Goal: Task Accomplishment & Management: Complete application form

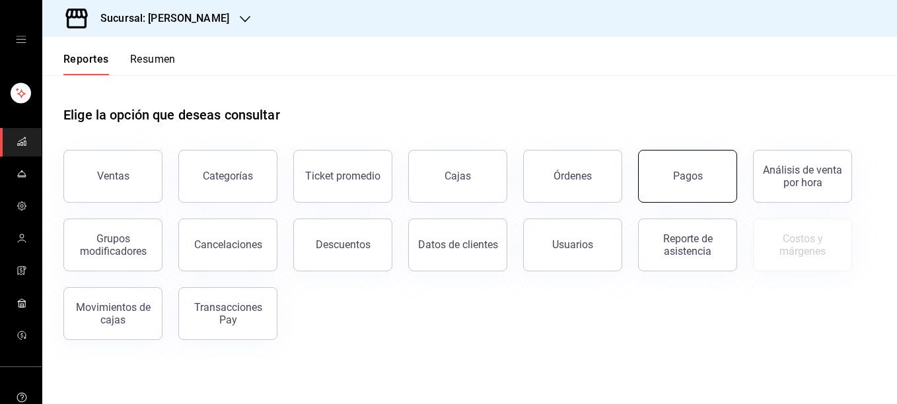
click at [711, 177] on button "Pagos" at bounding box center [687, 176] width 99 height 53
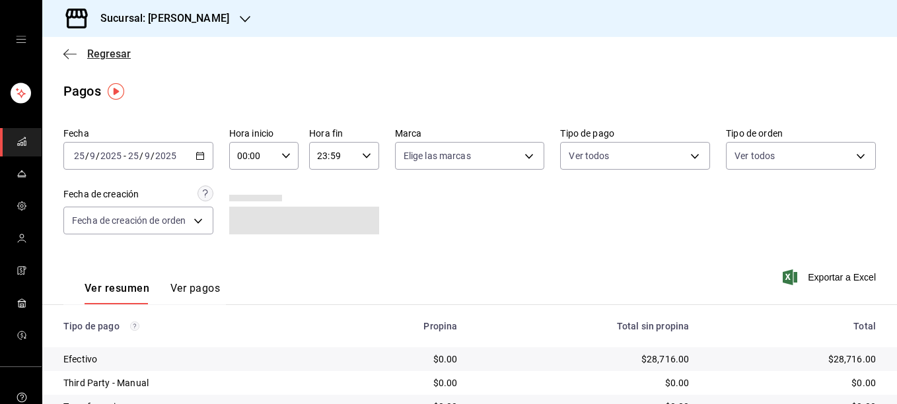
click at [67, 53] on icon "button" at bounding box center [69, 53] width 13 height 1
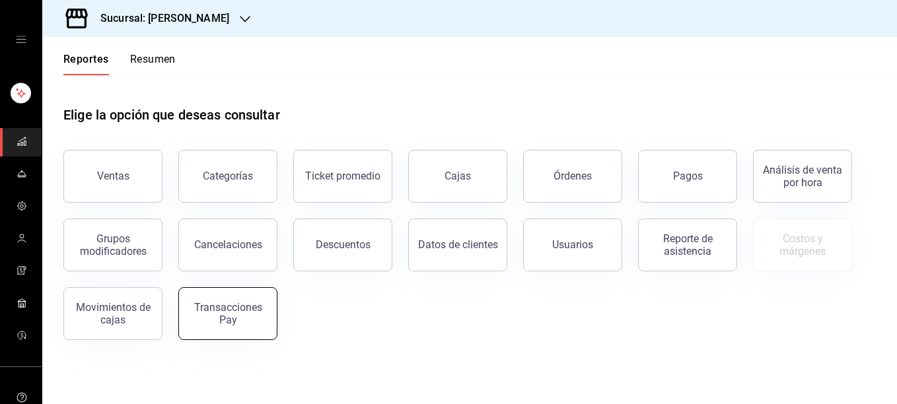
click at [220, 304] on div "Transacciones Pay" at bounding box center [228, 313] width 82 height 25
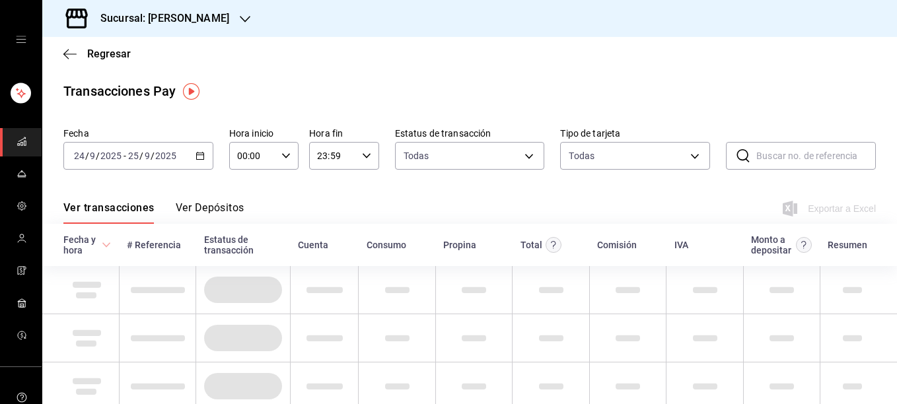
click at [195, 160] on icon "button" at bounding box center [199, 155] width 9 height 9
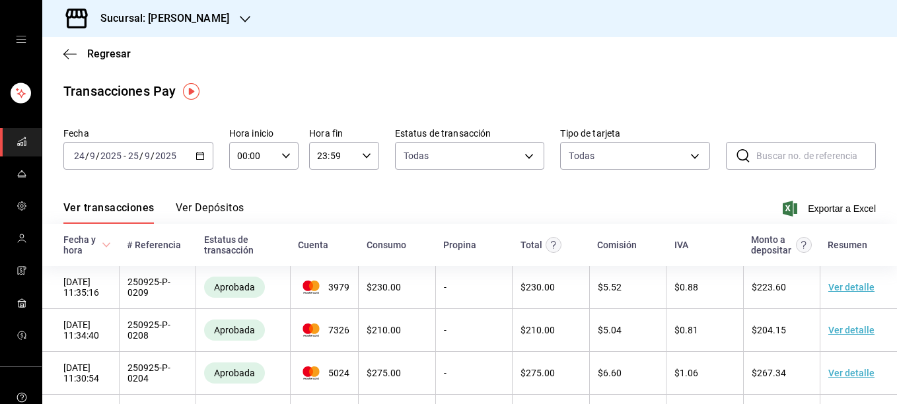
click at [201, 153] on \(Stroke\) "button" at bounding box center [200, 156] width 8 height 7
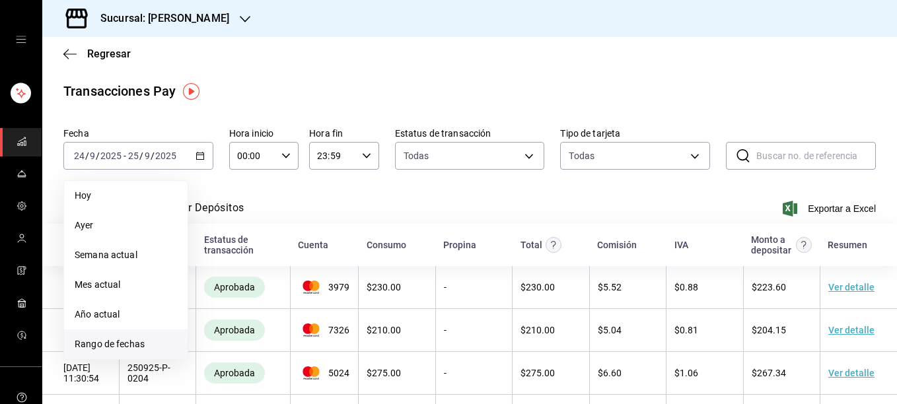
click at [131, 342] on span "Rango de fechas" at bounding box center [126, 344] width 102 height 14
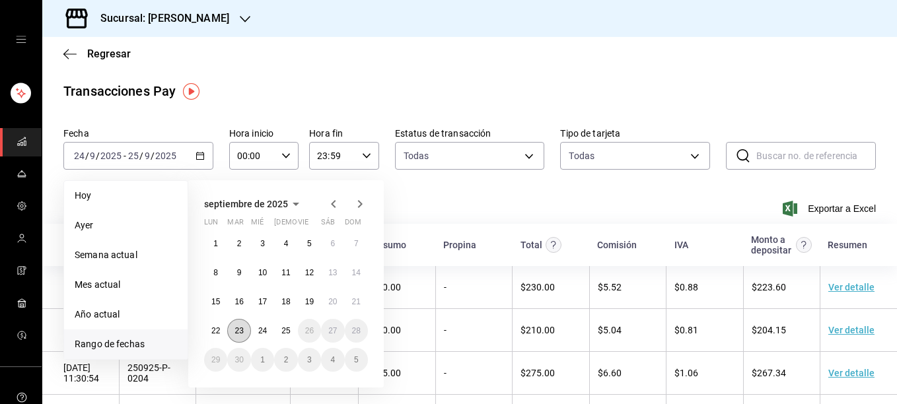
click at [242, 329] on abbr "23" at bounding box center [238, 330] width 9 height 9
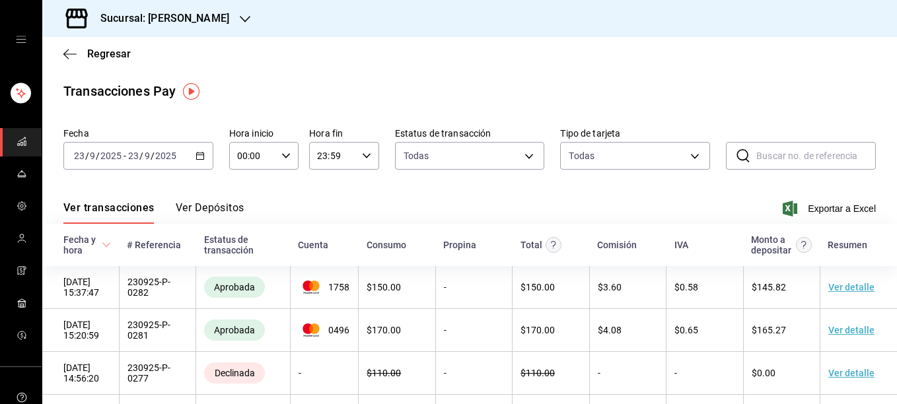
click at [484, 94] on div "Transacciones Pay" at bounding box center [469, 91] width 812 height 20
click at [199, 162] on div "[DATE] [DATE] - [DATE] [DATE]" at bounding box center [138, 156] width 150 height 28
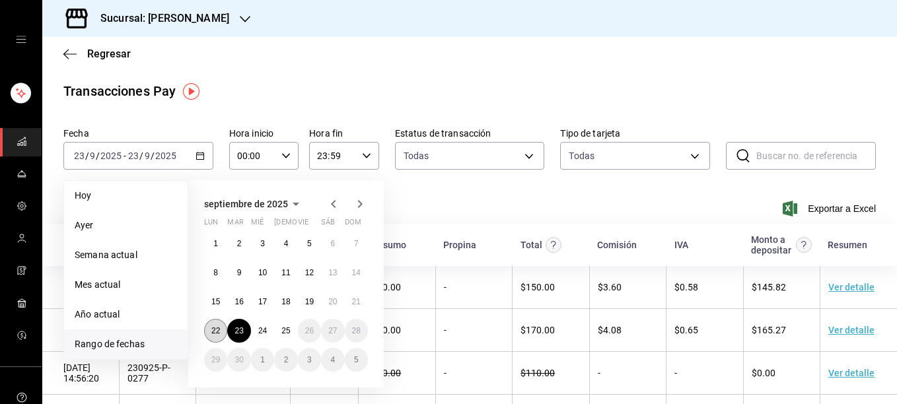
click at [216, 333] on abbr "22" at bounding box center [215, 330] width 9 height 9
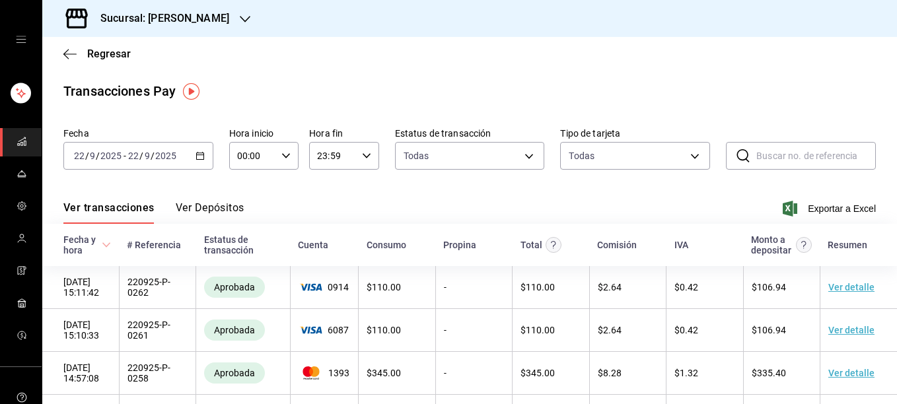
click at [668, 202] on div "Ver transacciones Ver Depósitos Exportar a Excel" at bounding box center [469, 205] width 812 height 38
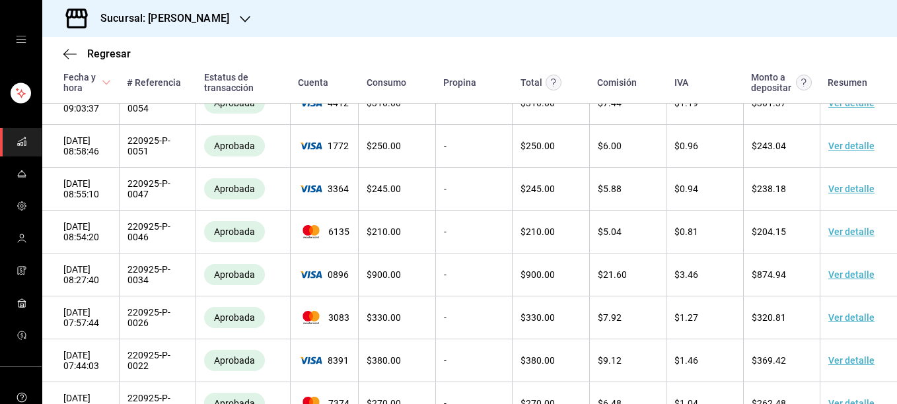
scroll to position [3085, 0]
click at [548, 38] on div "Regresar" at bounding box center [469, 54] width 855 height 34
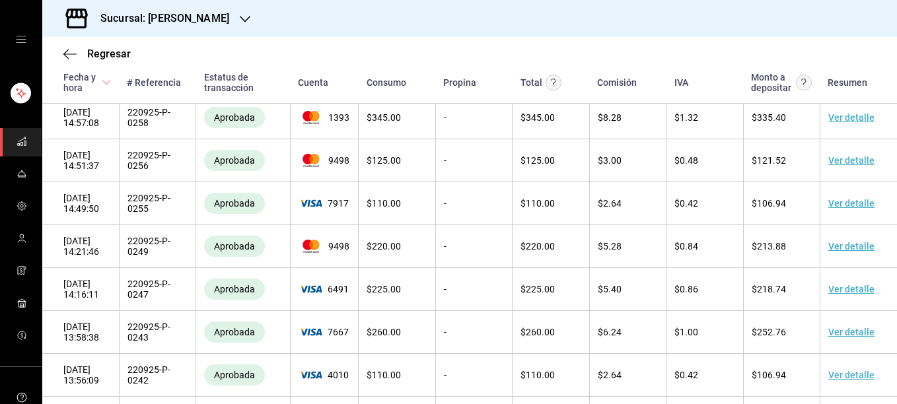
scroll to position [0, 0]
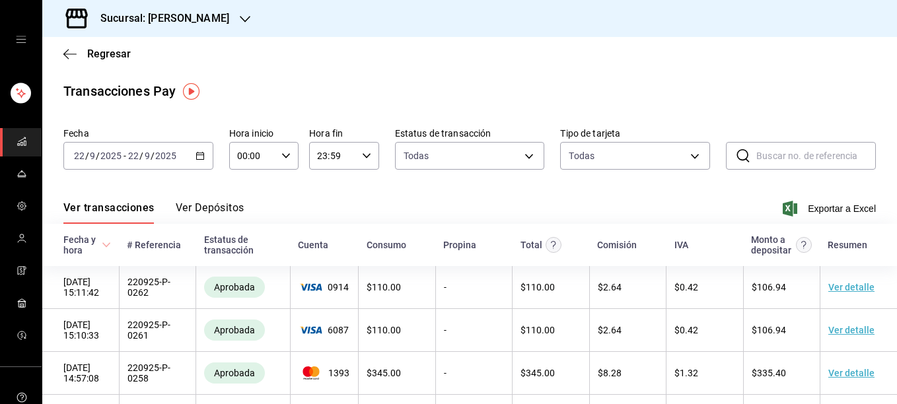
click at [196, 155] on \(Stroke\) "button" at bounding box center [199, 155] width 7 height 1
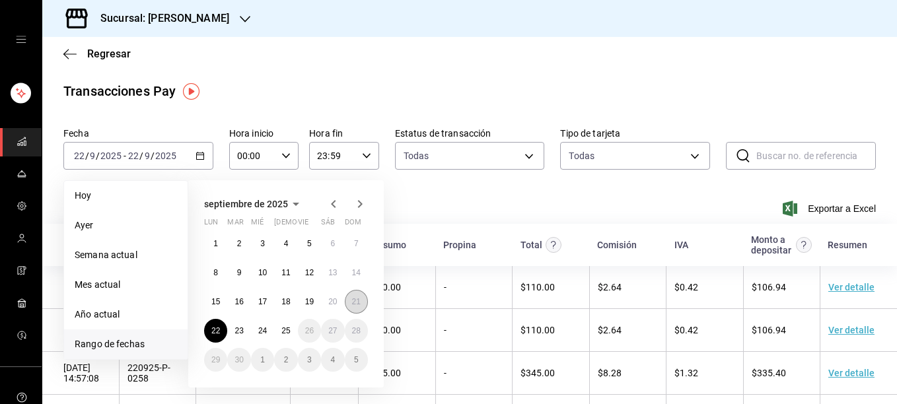
click at [359, 306] on button "21" at bounding box center [356, 302] width 23 height 24
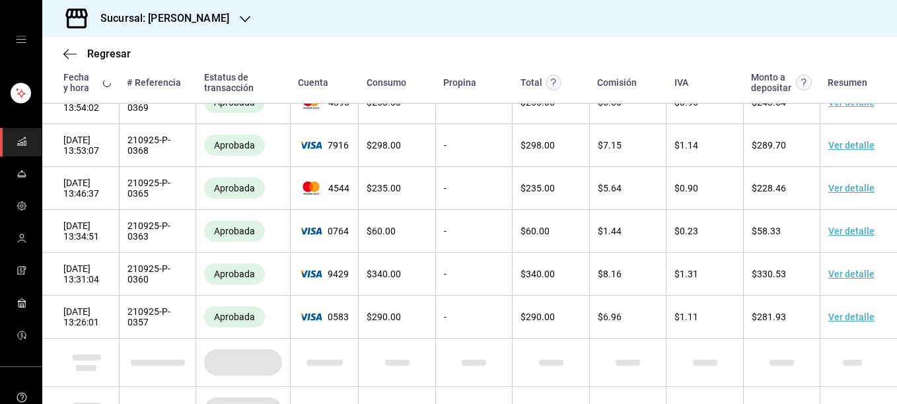
scroll to position [811, 0]
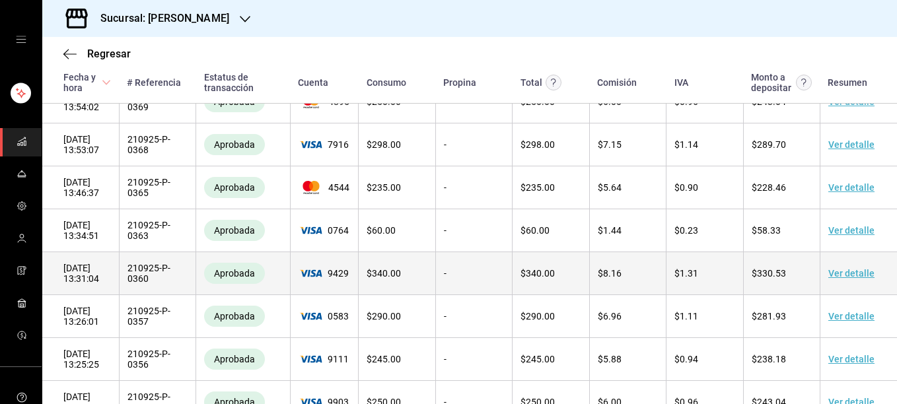
click at [856, 279] on link "Ver detalle" at bounding box center [851, 273] width 46 height 11
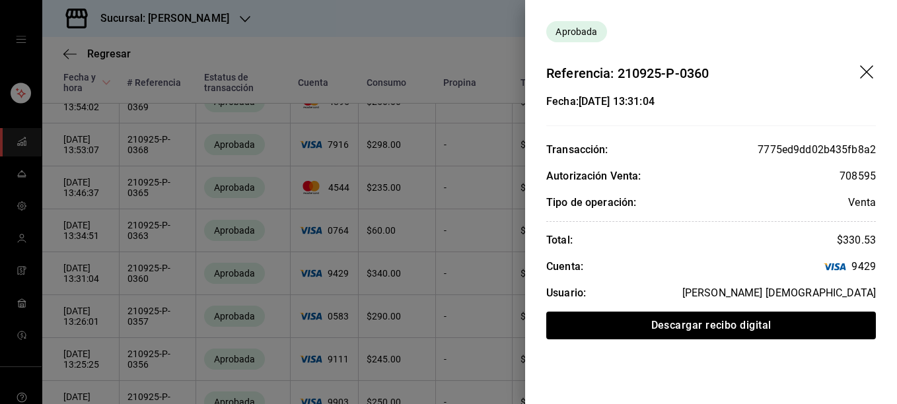
click at [429, 57] on div at bounding box center [448, 202] width 897 height 404
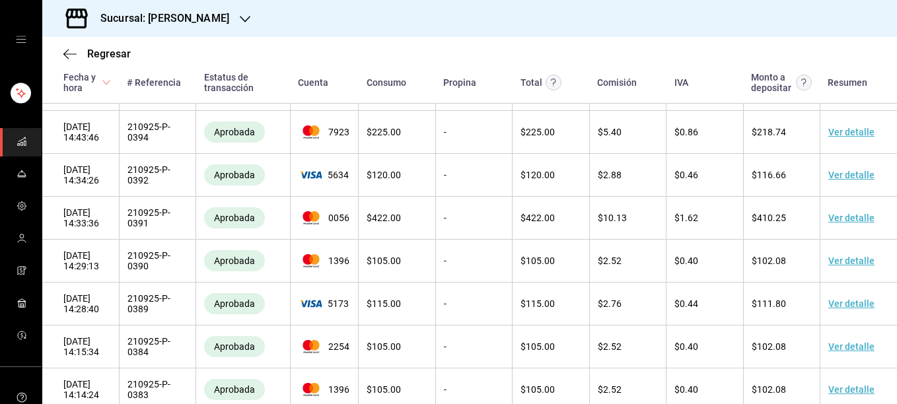
scroll to position [0, 0]
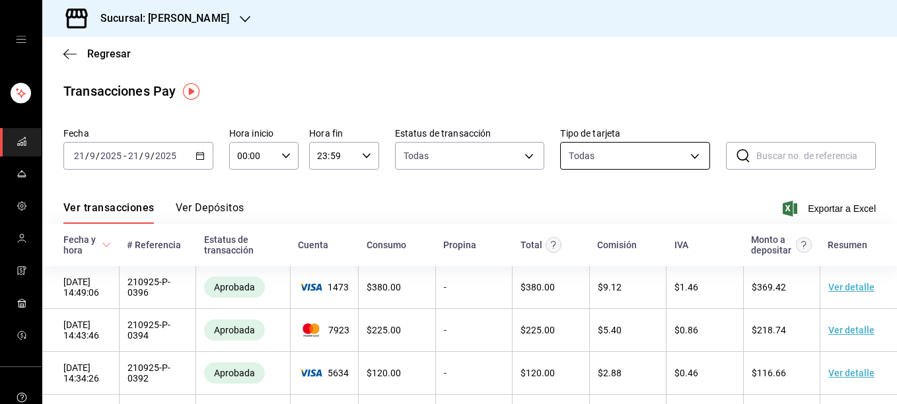
click at [688, 162] on body "Sucursal: [PERSON_NAME] Regresar Transacciones Pay Fecha [DATE] [DATE] - [DATE]…" at bounding box center [448, 202] width 897 height 404
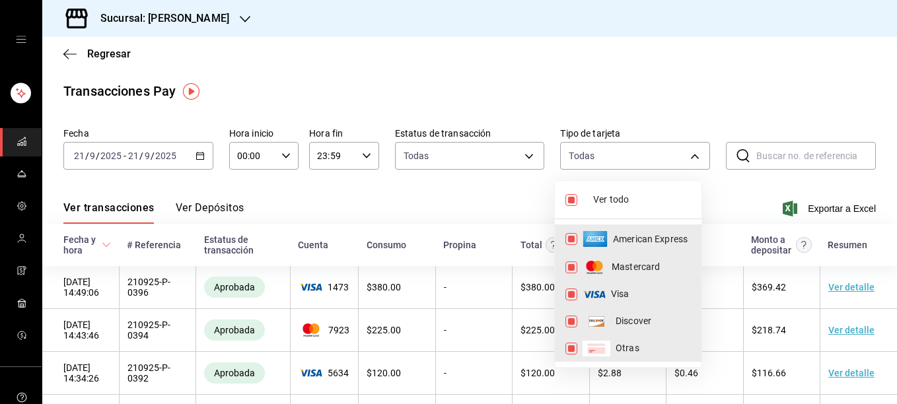
click at [664, 83] on div at bounding box center [448, 202] width 897 height 404
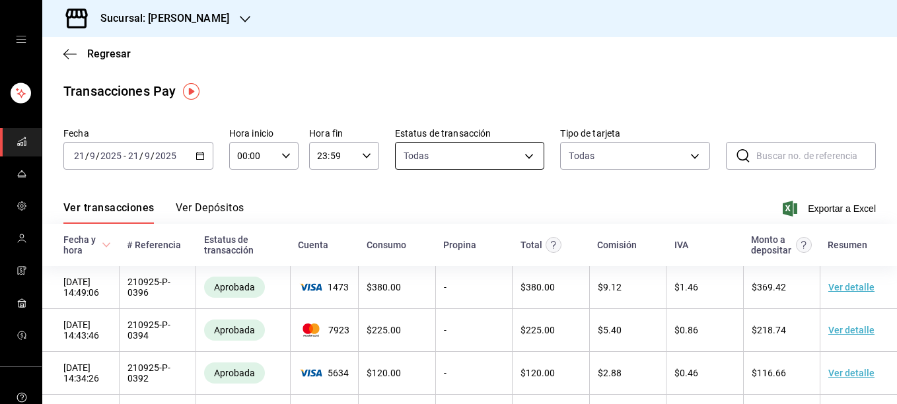
click at [524, 151] on body "Sucursal: [PERSON_NAME] Regresar Transacciones Pay Fecha [DATE] [DATE] - [DATE]…" at bounding box center [448, 202] width 897 height 404
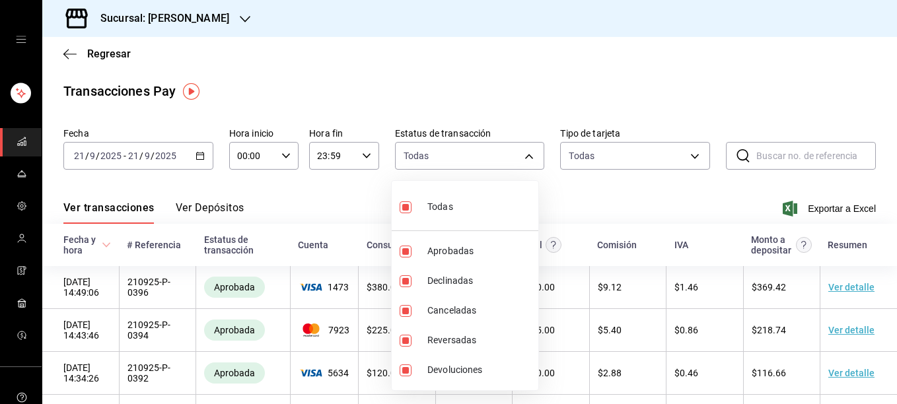
click at [16, 269] on div at bounding box center [448, 202] width 897 height 404
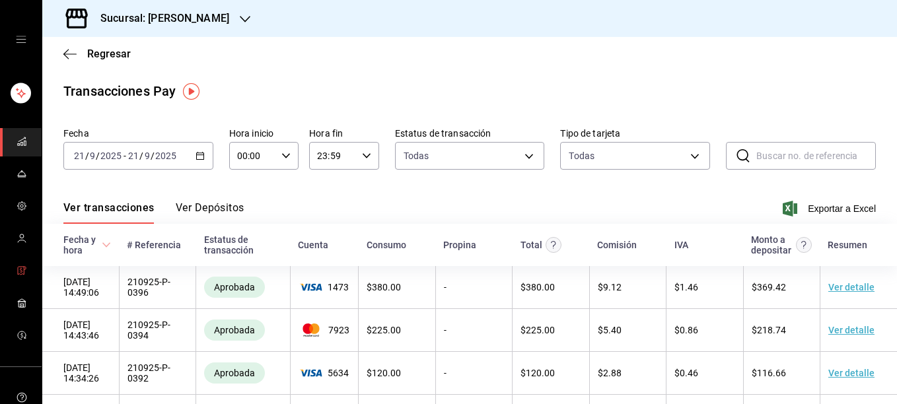
click at [17, 269] on icon "mailbox folders" at bounding box center [22, 270] width 11 height 11
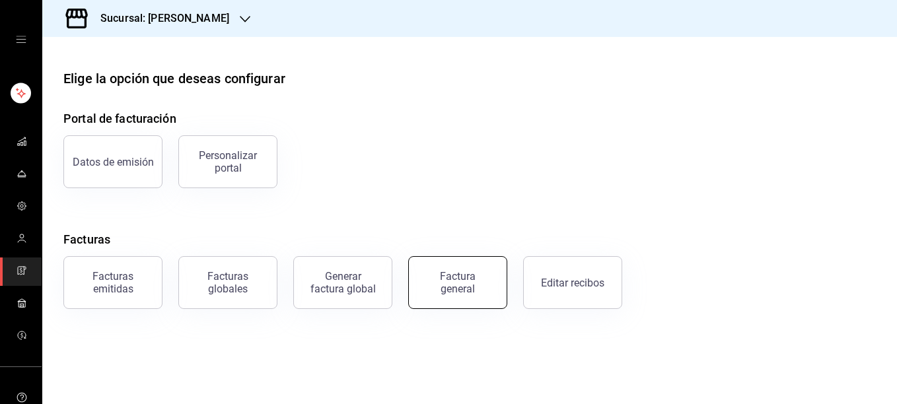
click at [477, 282] on div "Factura general" at bounding box center [458, 282] width 66 height 25
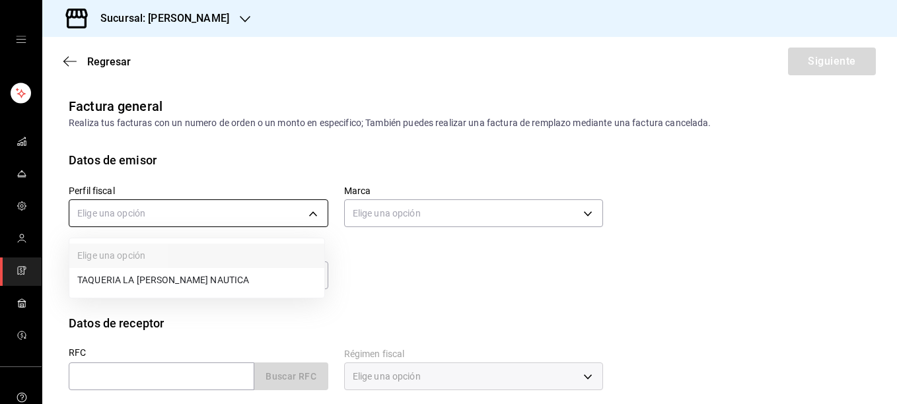
click at [304, 215] on body "Sucursal: [PERSON_NAME] Regresar Siguiente Factura general Realiza tus facturas…" at bounding box center [448, 202] width 897 height 404
click at [167, 273] on li "TAQUERIA LA [PERSON_NAME] NAUTICA" at bounding box center [196, 280] width 255 height 24
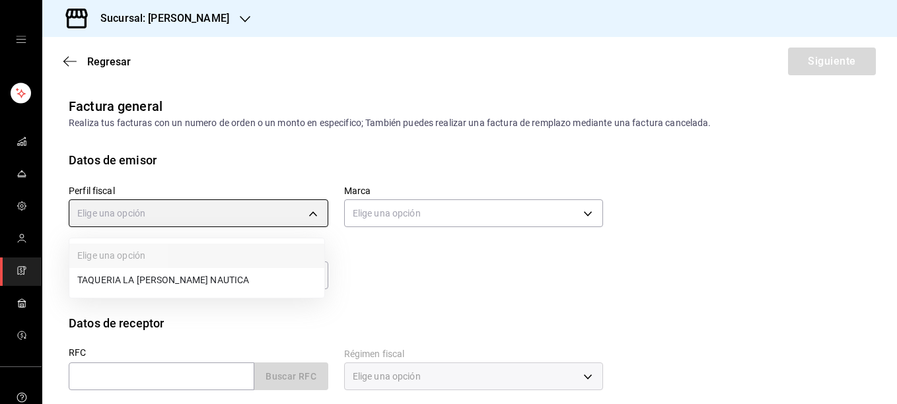
type input "8ae5469c-b252-42ce-8a14-eb66129f127f"
type input "e6600c40-0213-48d4-9f06-7294223b882d"
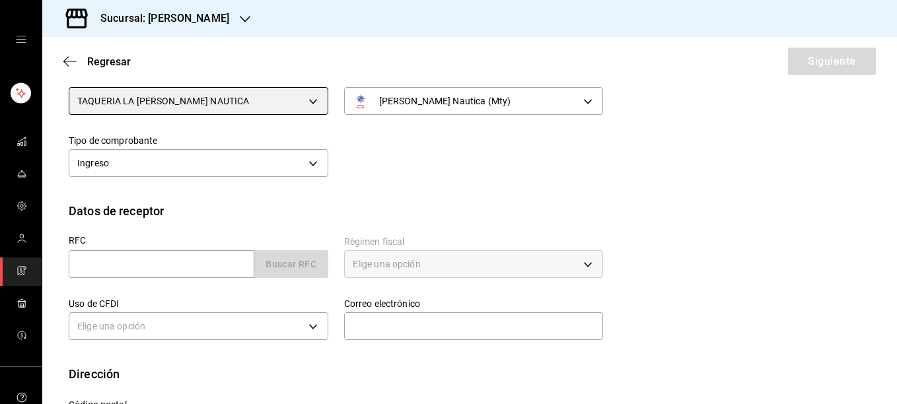
scroll to position [118, 0]
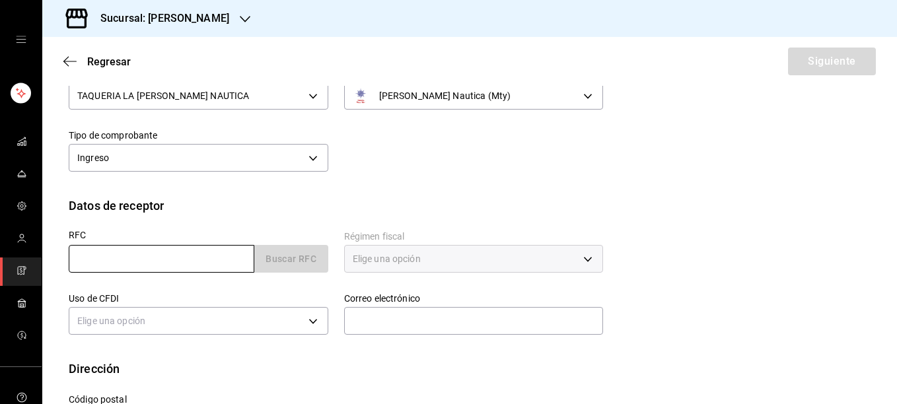
click at [221, 254] on input "text" at bounding box center [162, 259] width 186 height 28
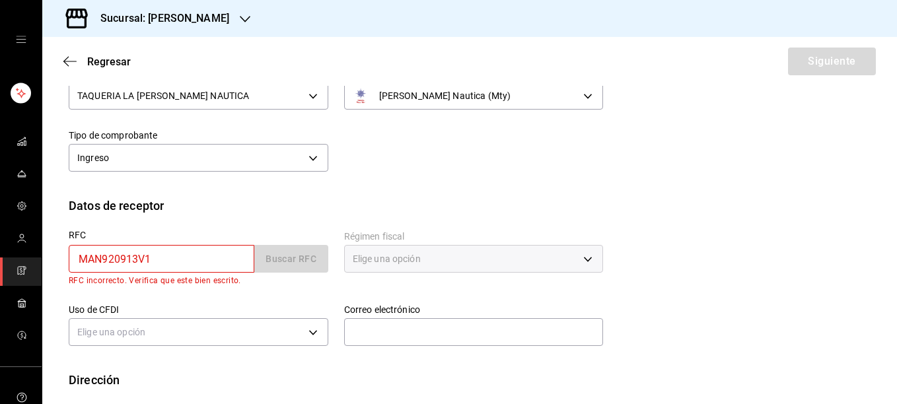
click at [135, 264] on input "MAN920913V1" at bounding box center [162, 259] width 186 height 28
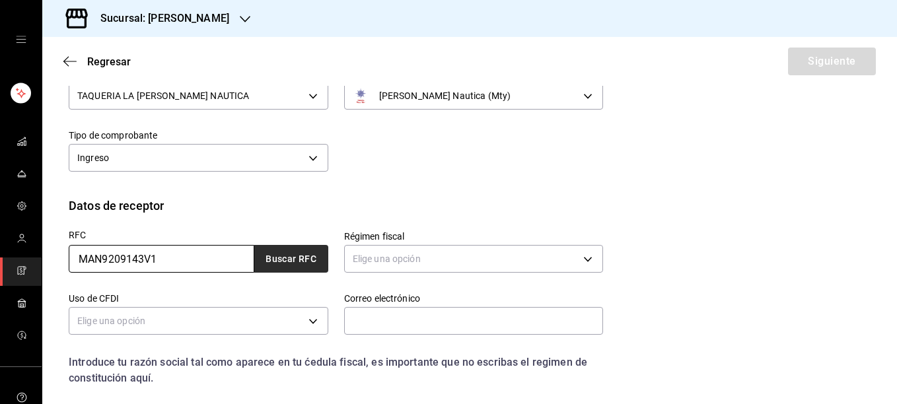
type input "MAN9209143V1"
click at [292, 257] on button "Buscar RFC" at bounding box center [291, 259] width 74 height 28
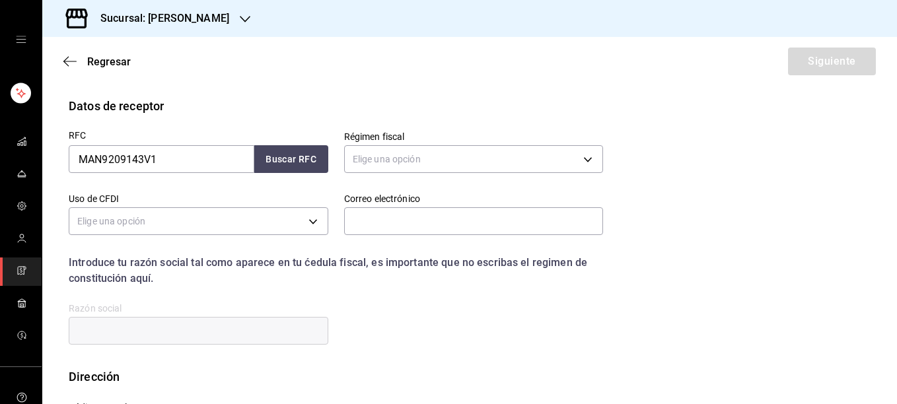
scroll to position [242, 0]
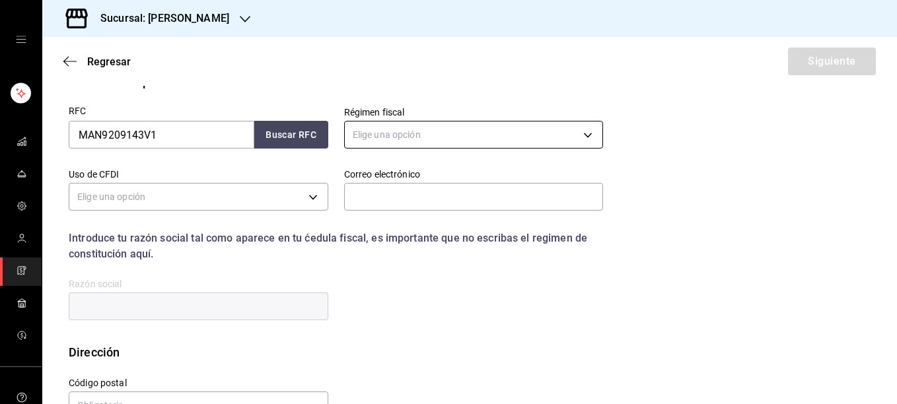
click at [561, 139] on body "Sucursal: [PERSON_NAME] Regresar Siguiente Factura general Realiza tus facturas…" at bounding box center [448, 202] width 897 height 404
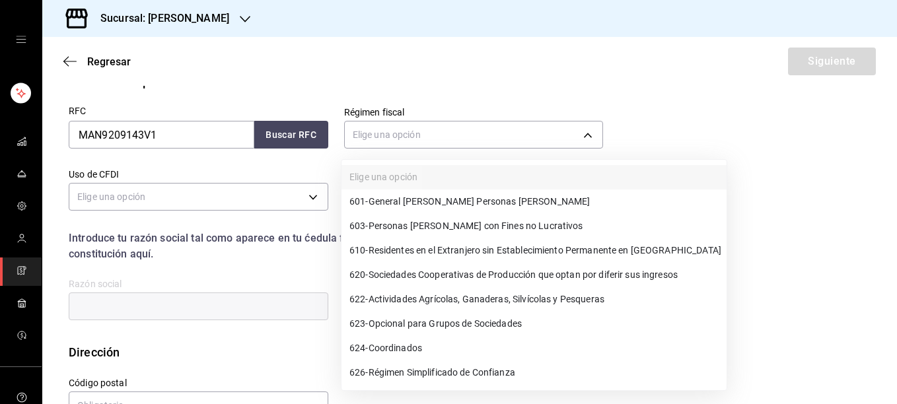
click at [455, 207] on span "601 - General [PERSON_NAME] Personas [PERSON_NAME]" at bounding box center [469, 202] width 240 height 14
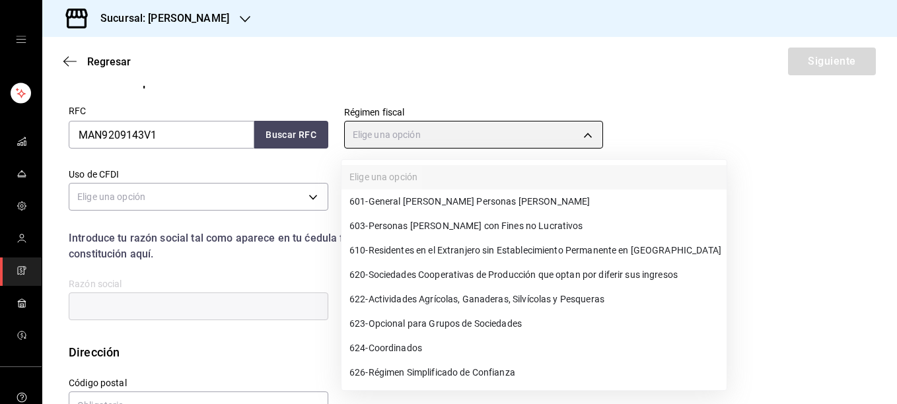
type input "601"
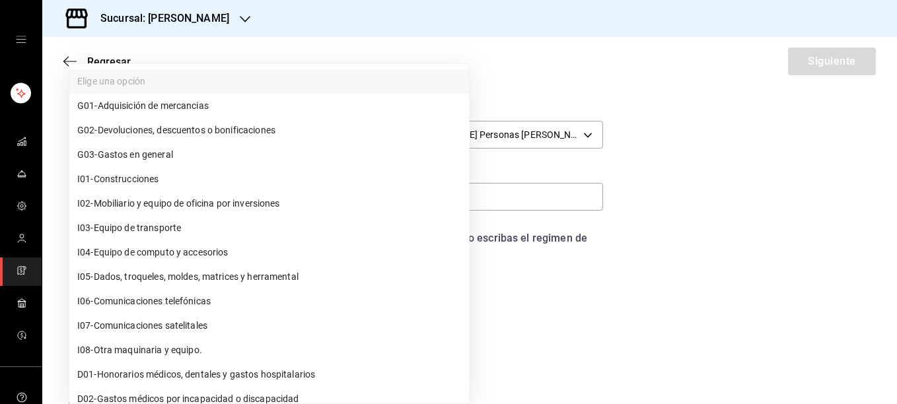
click at [308, 197] on body "Sucursal: [PERSON_NAME] Regresar Siguiente Factura general Realiza tus facturas…" at bounding box center [448, 202] width 897 height 404
click at [182, 154] on li "G03 - Gastos en general" at bounding box center [269, 155] width 400 height 24
type input "G03"
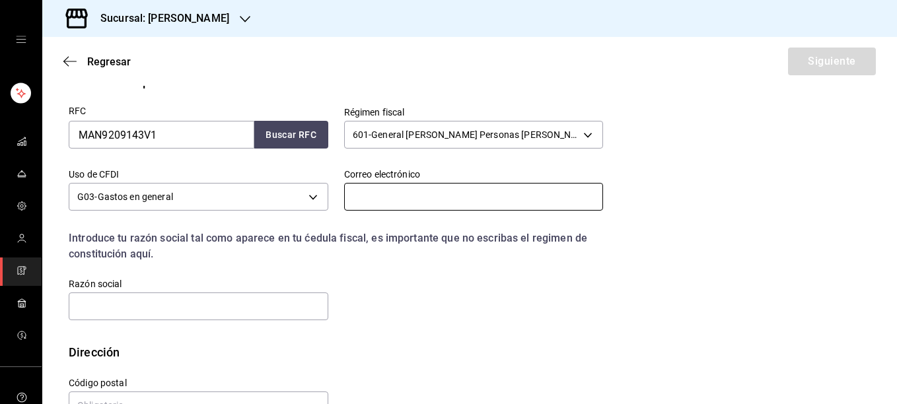
click at [471, 207] on input "text" at bounding box center [474, 197] width 260 height 28
type input "[PERSON_NAME][EMAIL_ADDRESS][PERSON_NAME][DOMAIN_NAME]"
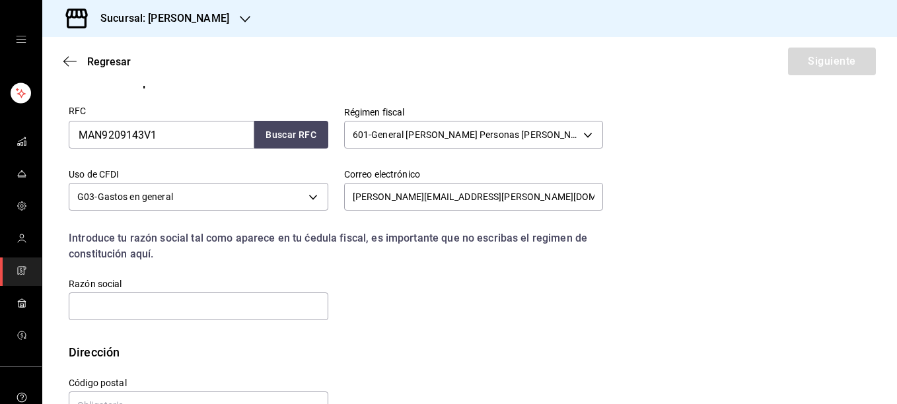
click at [595, 335] on div "RFC MAN9209143V1 Buscar RFC Régimen fiscal 601 - General [PERSON_NAME] Personas…" at bounding box center [470, 216] width 802 height 253
click at [92, 305] on input "text" at bounding box center [199, 307] width 260 height 28
type input "[PERSON_NAME]"
click at [397, 301] on div "RFC MAN9209143V1 Buscar RFC Régimen fiscal 601 - General [PERSON_NAME] Personas…" at bounding box center [328, 206] width 550 height 232
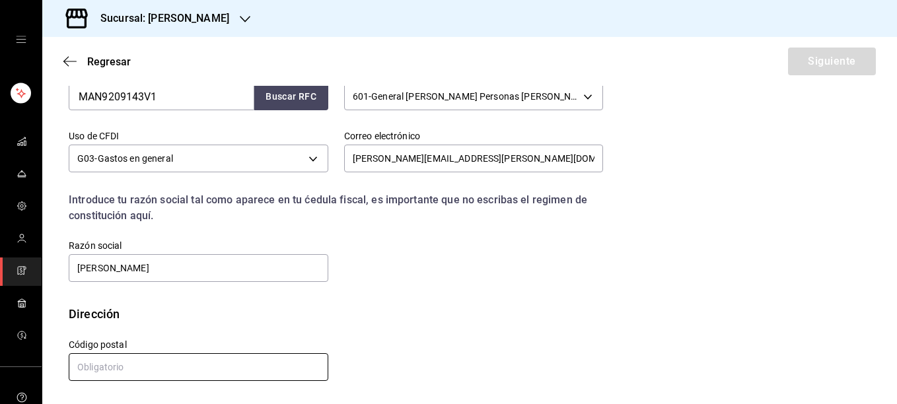
click at [198, 374] on input "text" at bounding box center [199, 367] width 260 height 28
type input "11520"
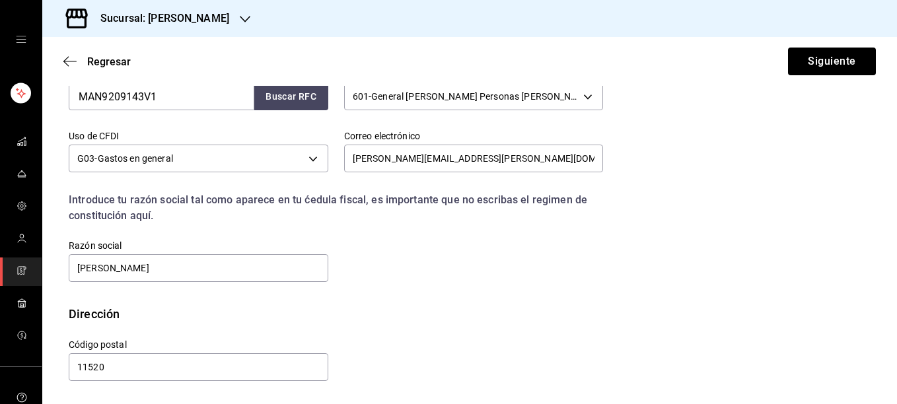
click at [466, 291] on div "RFC MAN9209143V1 Buscar RFC Régimen fiscal 601 - General [PERSON_NAME] Personas…" at bounding box center [470, 178] width 802 height 253
click at [806, 65] on button "Siguiente" at bounding box center [832, 62] width 88 height 28
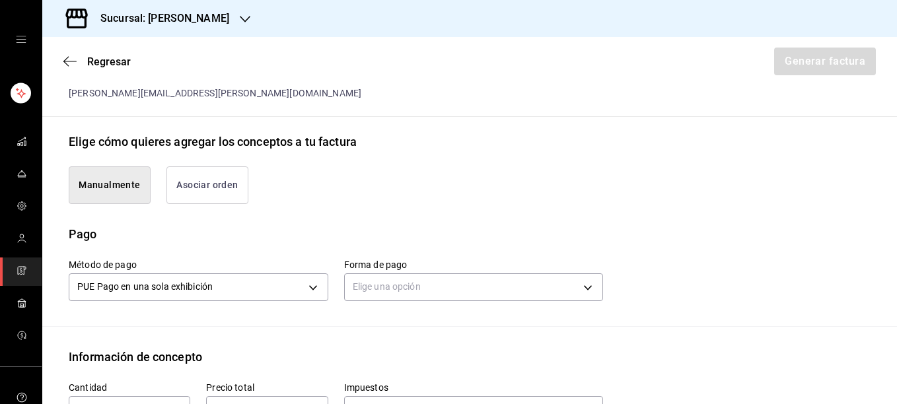
click at [195, 172] on button "Asociar orden" at bounding box center [207, 185] width 82 height 38
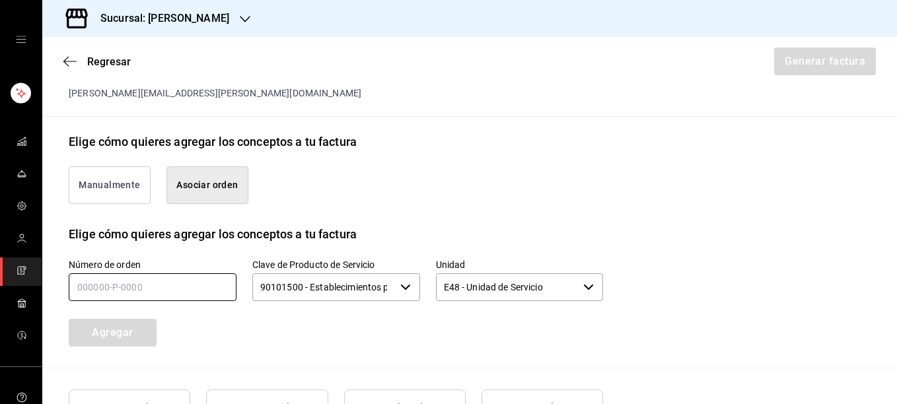
click at [93, 273] on input "text" at bounding box center [153, 287] width 168 height 28
type input "210925-P-0360"
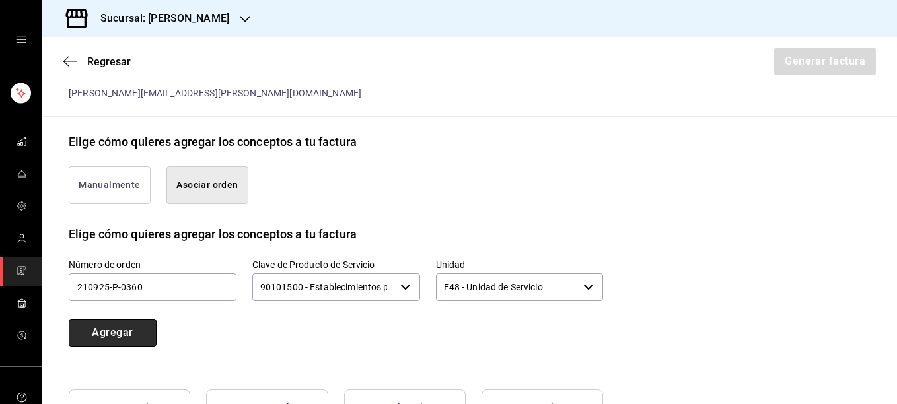
click at [113, 324] on button "Agregar" at bounding box center [113, 333] width 88 height 28
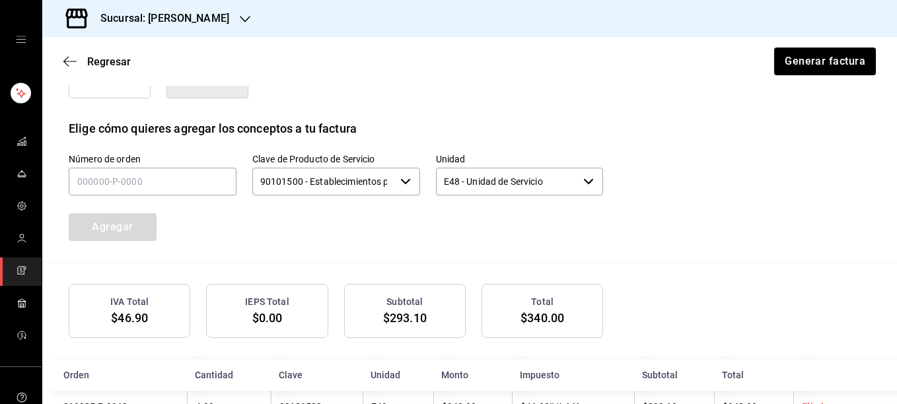
scroll to position [419, 0]
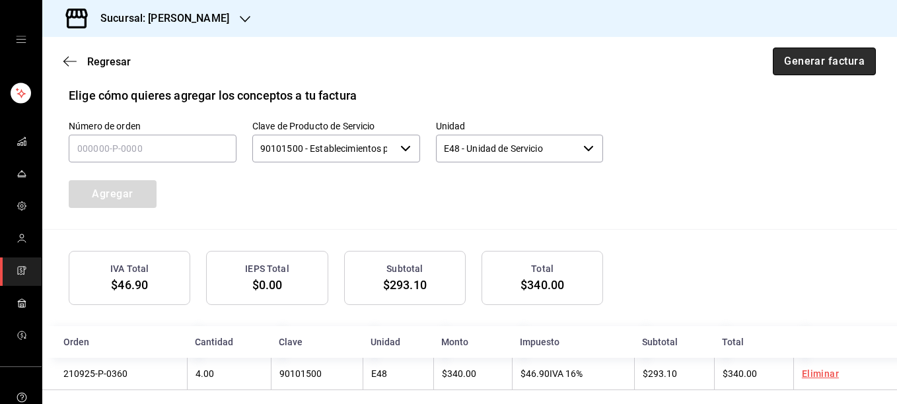
click at [817, 59] on button "Generar factura" at bounding box center [824, 62] width 103 height 28
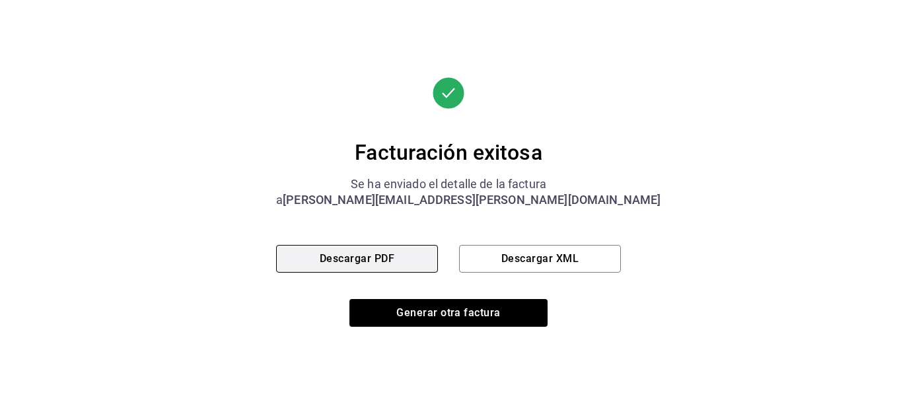
click at [367, 258] on button "Descargar PDF" at bounding box center [357, 259] width 162 height 28
